Goal: Transaction & Acquisition: Purchase product/service

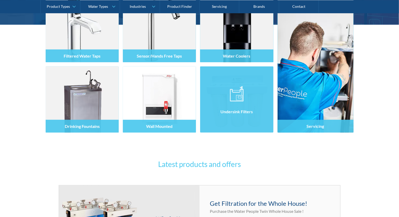
click at [233, 97] on img at bounding box center [237, 94] width 14 height 16
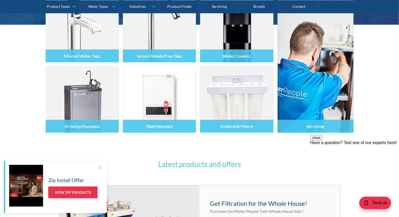
click at [359, 69] on div "Filtered Water Taps Sensor/Hands Free Taps Water Coolers Drinking Fountains Wal…" at bounding box center [199, 93] width 399 height 137
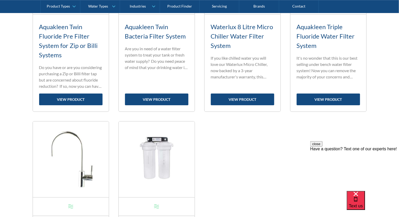
scroll to position [521, 0]
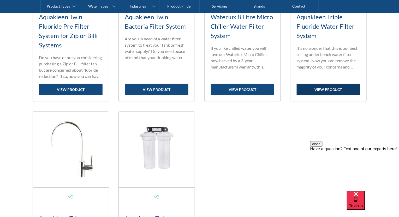
click at [316, 89] on link "view product" at bounding box center [327, 90] width 63 height 12
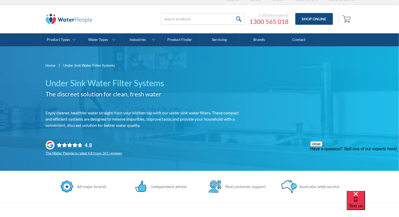
scroll to position [0, 0]
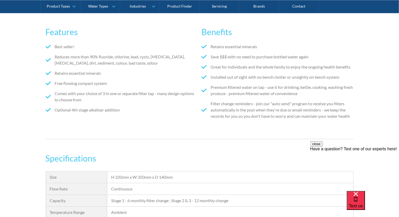
scroll to position [313, 0]
